Goal: Navigation & Orientation: Find specific page/section

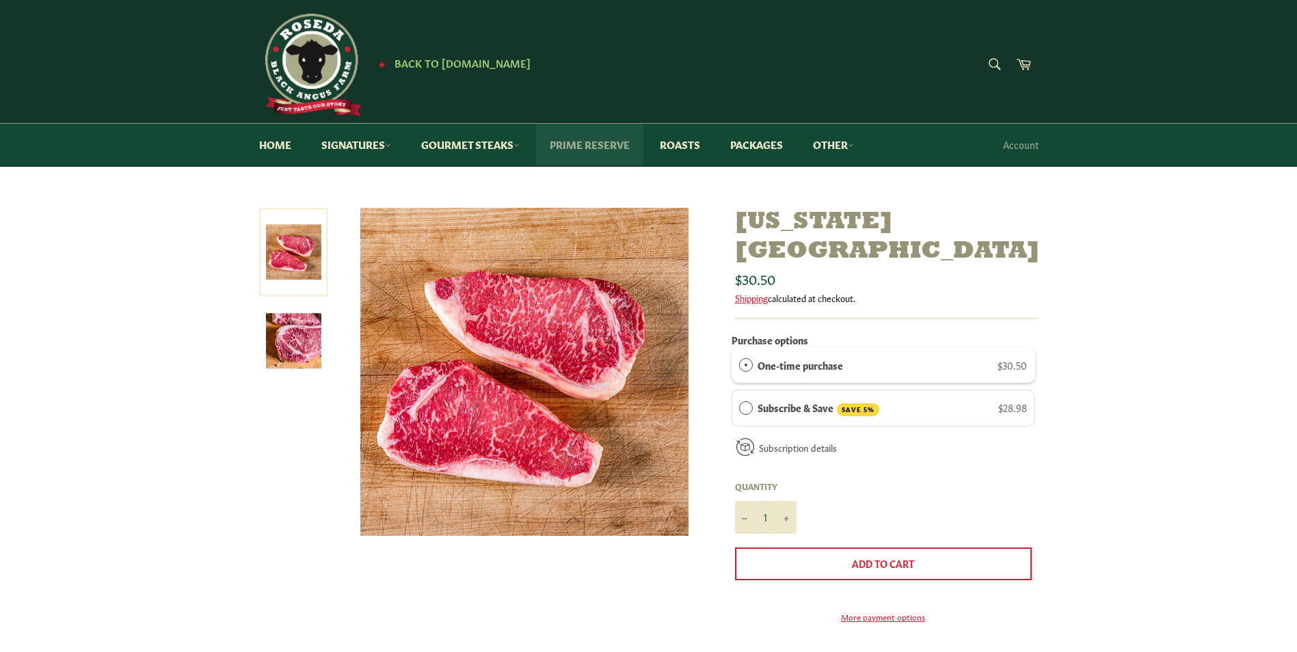
click at [586, 144] on link "Prime Reserve" at bounding box center [589, 145] width 107 height 42
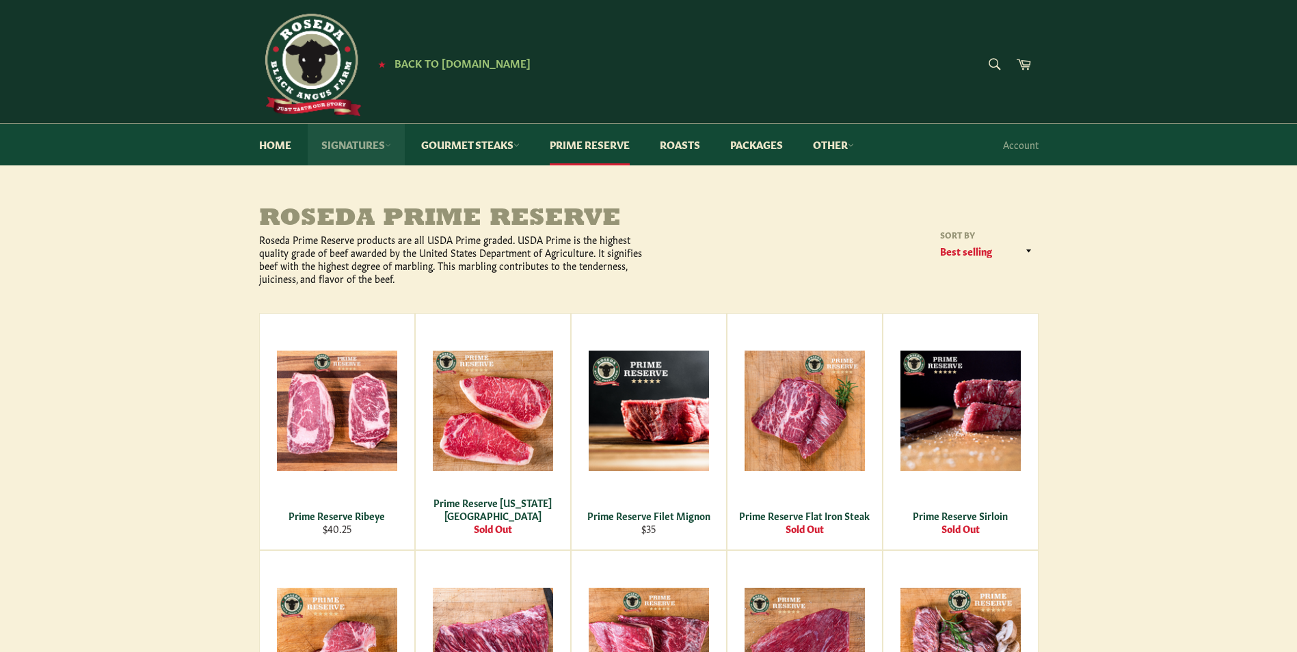
click at [348, 142] on link "Signatures" at bounding box center [356, 145] width 97 height 42
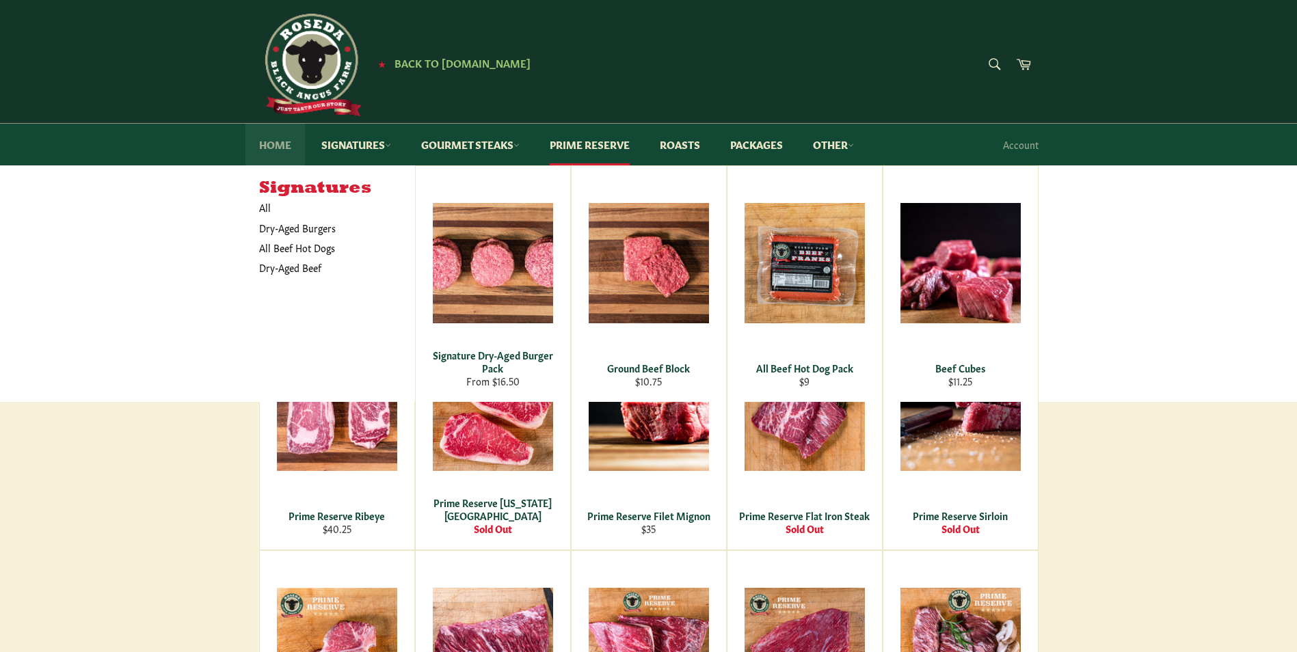
click at [279, 145] on link "Home" at bounding box center [274, 145] width 59 height 42
